Goal: Browse casually

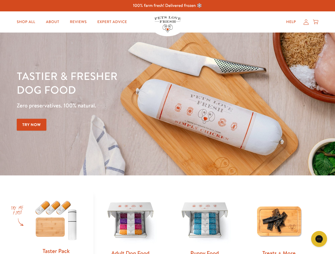
click at [167, 127] on div "Tastier & fresher dog food Zero preservatives. 100% natural. Try Now" at bounding box center [117, 104] width 201 height 70
click at [319, 239] on icon "Gorgias live chat" at bounding box center [318, 239] width 5 height 5
